Goal: Information Seeking & Learning: Check status

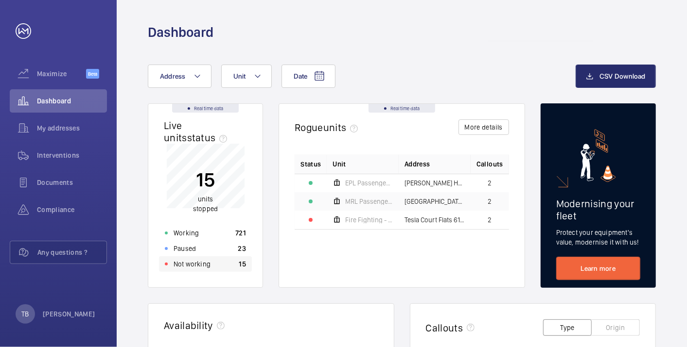
click at [212, 261] on div "Not working 15" at bounding box center [205, 265] width 93 height 16
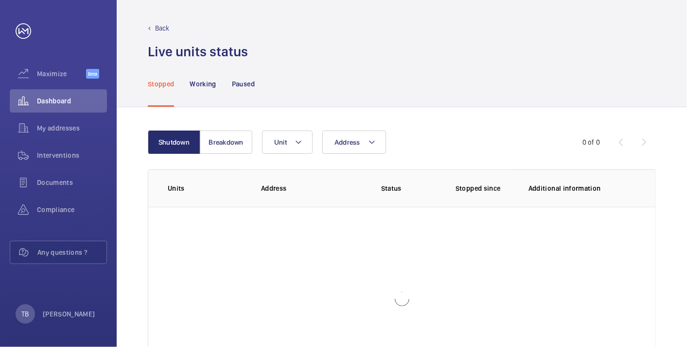
scroll to position [67, 0]
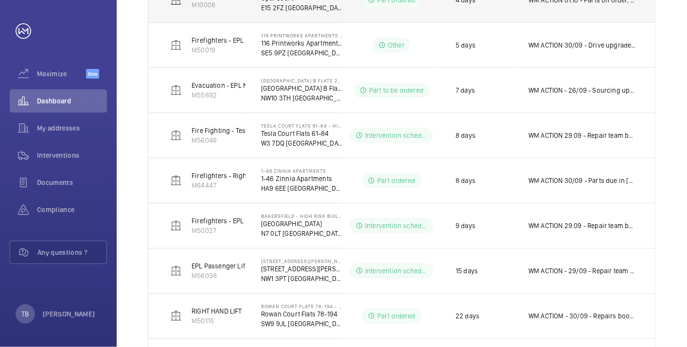
scroll to position [276, 0]
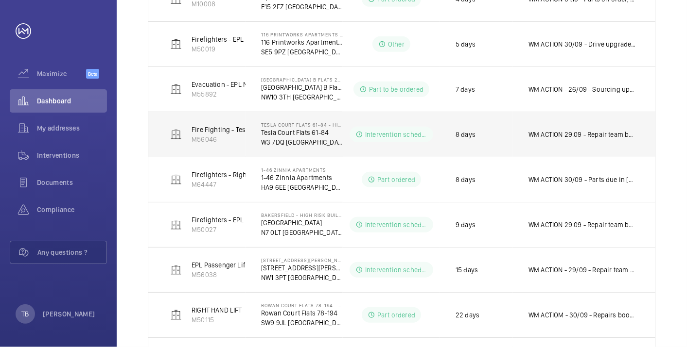
click at [573, 136] on p "WM ACTION 29.09 - Repair team booked in for [DATE]. WM ACTION 29/09 - Parts due…" at bounding box center [581, 135] width 107 height 10
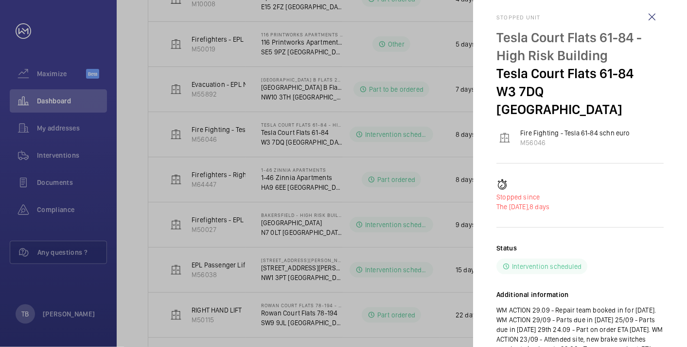
scroll to position [10, 0]
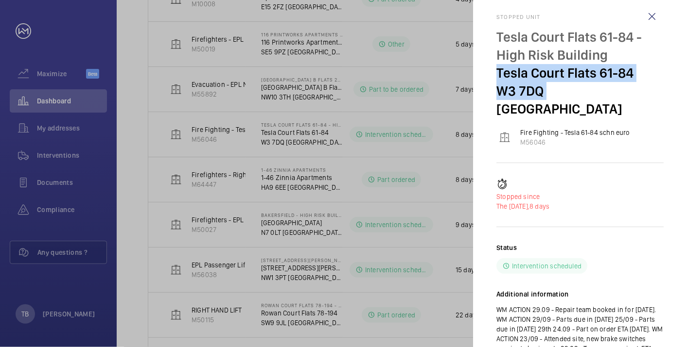
drag, startPoint x: 496, startPoint y: 71, endPoint x: 541, endPoint y: 88, distance: 48.7
click at [541, 88] on div "Tesla Court Flats [STREET_ADDRESS]" at bounding box center [579, 73] width 167 height 90
copy div "[STREET_ADDRESS]"
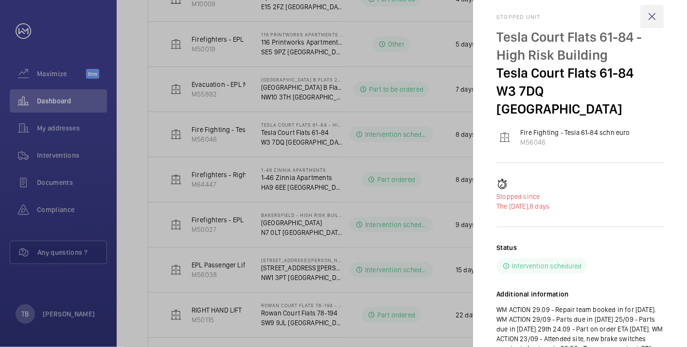
click at [657, 16] on wm-front-icon-button at bounding box center [651, 16] width 23 height 23
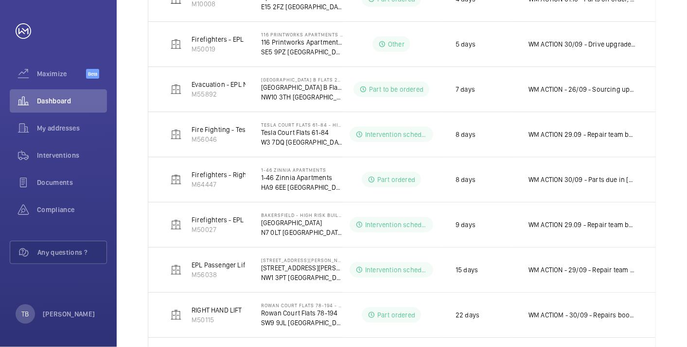
scroll to position [0, 0]
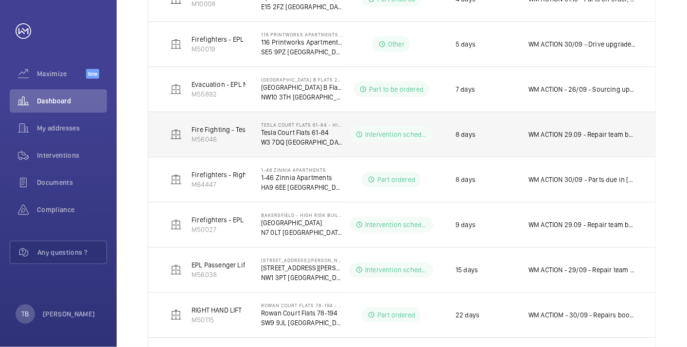
click at [292, 132] on p "Tesla Court Flats 61-84" at bounding box center [302, 133] width 82 height 10
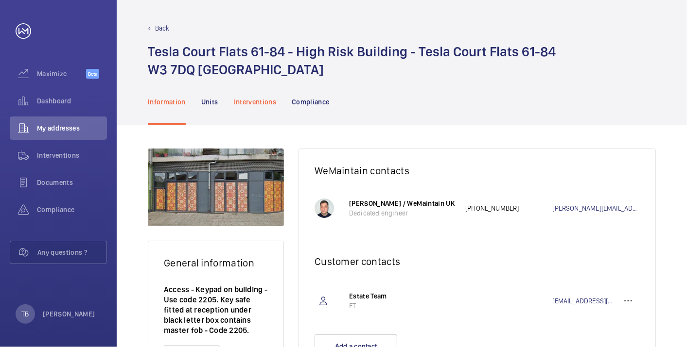
click at [258, 106] on p "Interventions" at bounding box center [255, 102] width 43 height 10
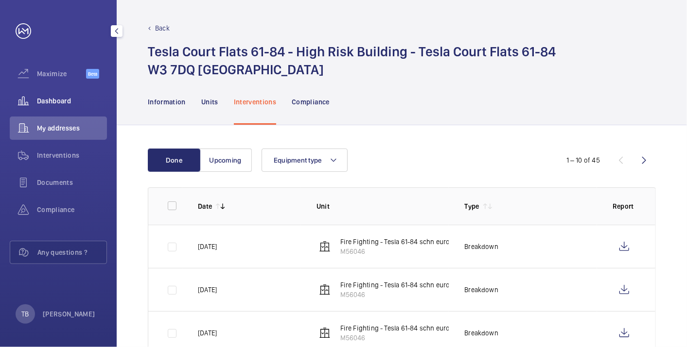
click at [67, 105] on span "Dashboard" at bounding box center [72, 101] width 70 height 10
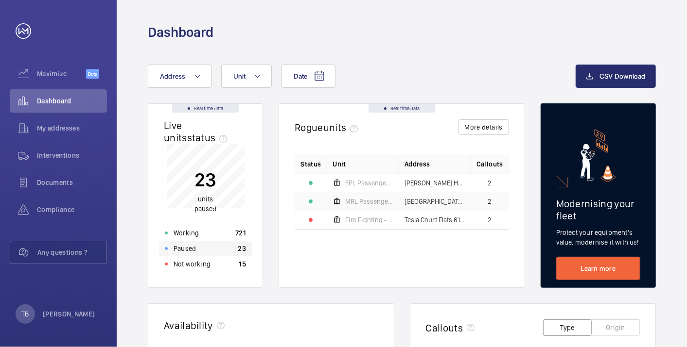
click at [215, 255] on div "Paused 23" at bounding box center [205, 249] width 93 height 16
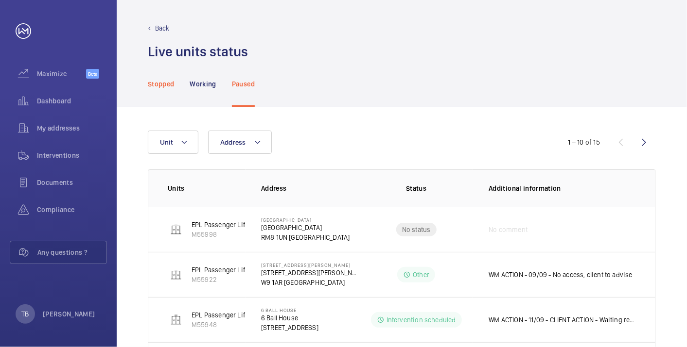
click at [166, 89] on div "Stopped" at bounding box center [161, 84] width 26 height 46
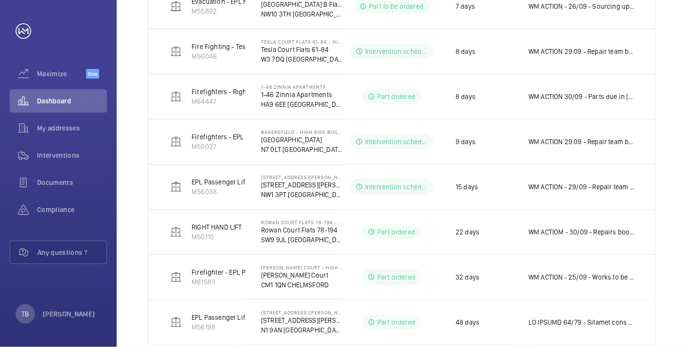
scroll to position [378, 0]
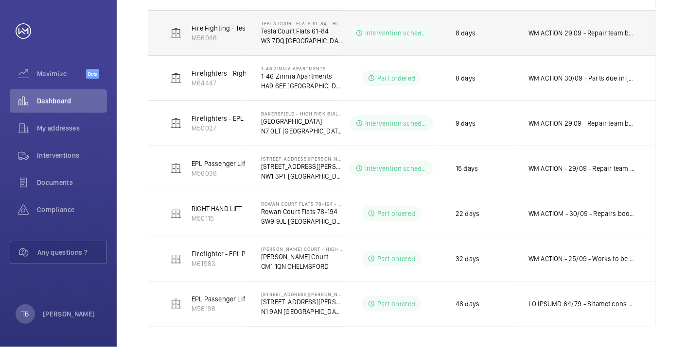
click at [553, 39] on td "WM ACTION 29.09 - Repair team booked in for [DATE]. WM ACTION 29/09 - Parts due…" at bounding box center [584, 32] width 142 height 45
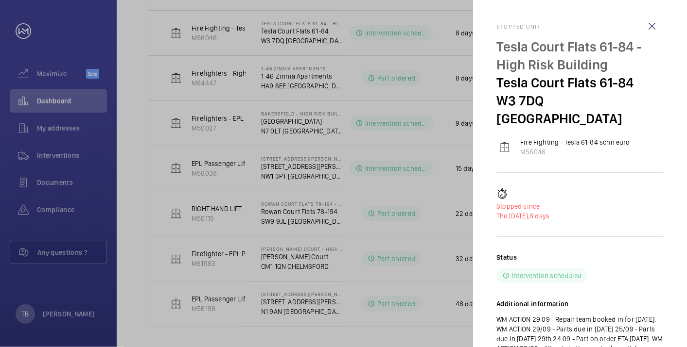
click at [43, 89] on div at bounding box center [343, 173] width 687 height 347
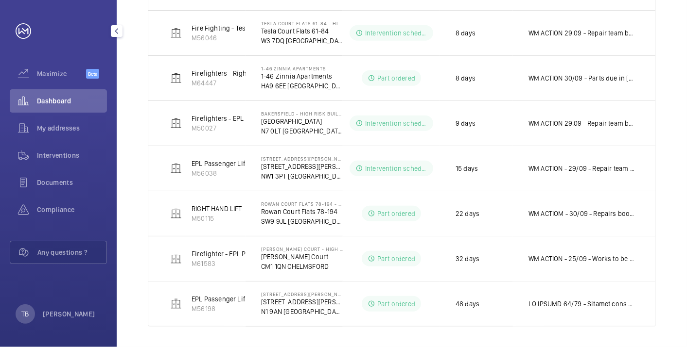
click at [58, 108] on div "Dashboard" at bounding box center [58, 100] width 97 height 23
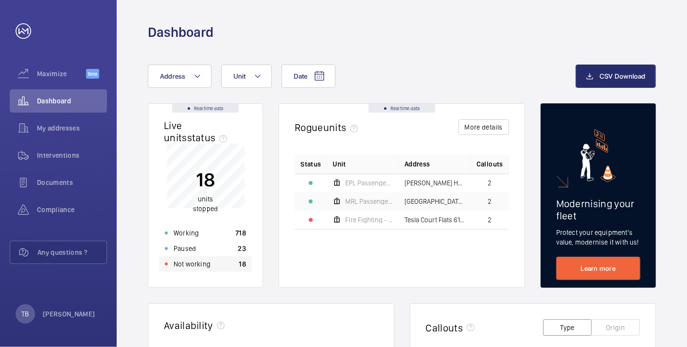
click at [204, 268] on p "Not working" at bounding box center [191, 265] width 37 height 10
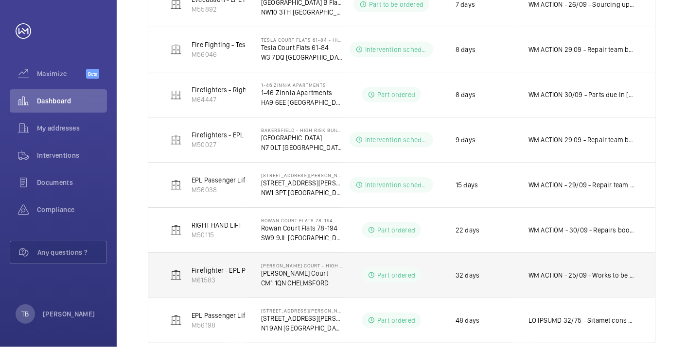
scroll to position [378, 0]
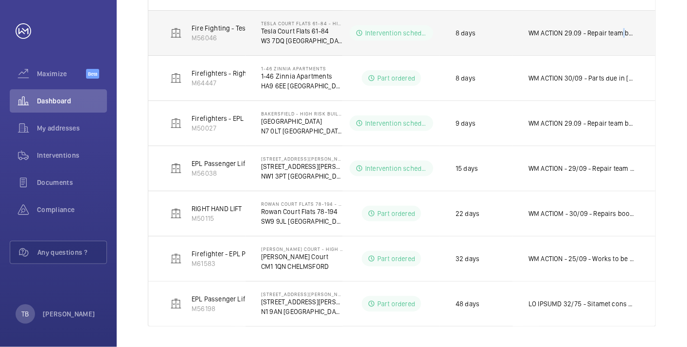
click at [619, 38] on td "WM ACTION 29.09 - Repair team booked in for [DATE]. WM ACTION 29/09 - Parts due…" at bounding box center [584, 32] width 142 height 45
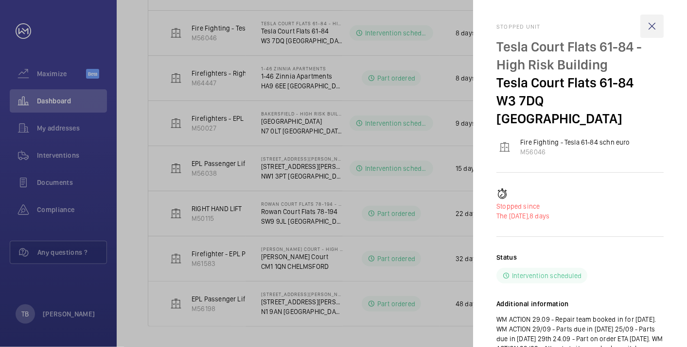
click at [647, 26] on wm-front-icon-button at bounding box center [651, 26] width 23 height 23
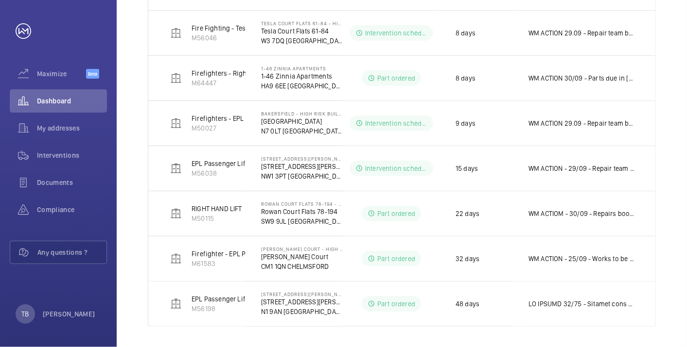
scroll to position [0, 0]
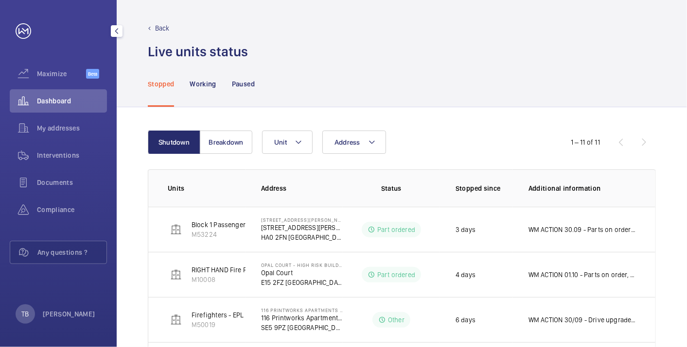
click at [64, 106] on div "Dashboard" at bounding box center [58, 100] width 97 height 23
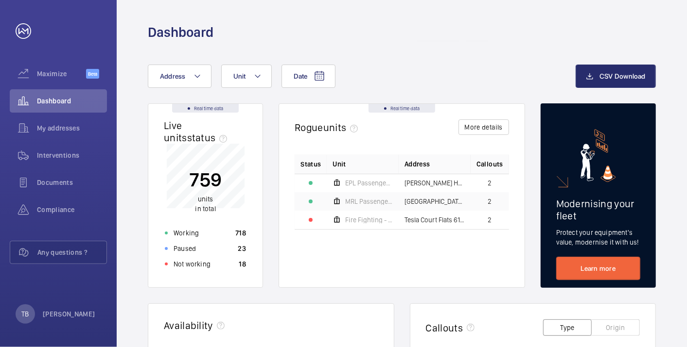
click at [410, 33] on div "Dashboard" at bounding box center [402, 32] width 508 height 18
